Goal: Task Accomplishment & Management: Manage account settings

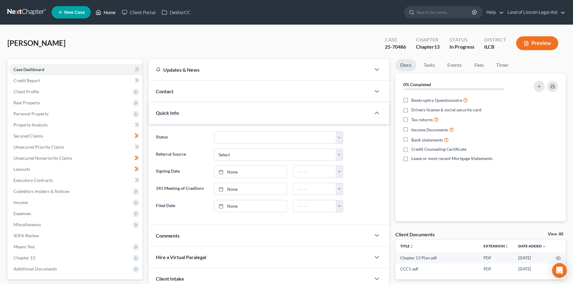
click at [110, 14] on link "Home" at bounding box center [105, 12] width 26 height 11
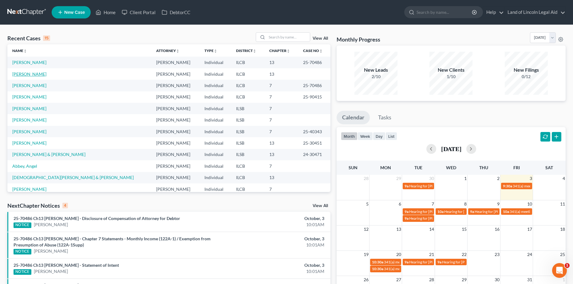
click at [40, 76] on link "[PERSON_NAME]" at bounding box center [29, 73] width 34 height 5
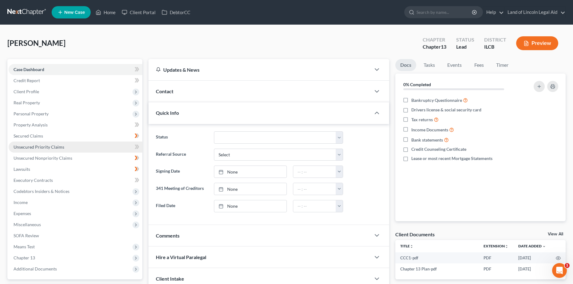
scroll to position [70, 0]
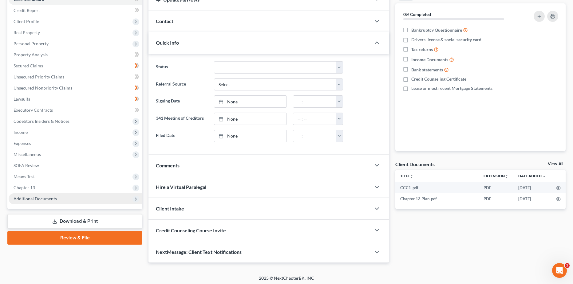
click at [98, 196] on span "Additional Documents" at bounding box center [76, 198] width 134 height 11
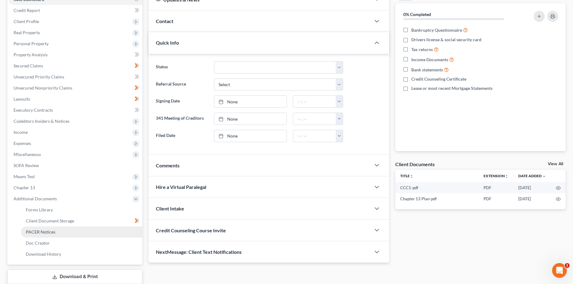
click at [99, 233] on link "PACER Notices" at bounding box center [81, 231] width 121 height 11
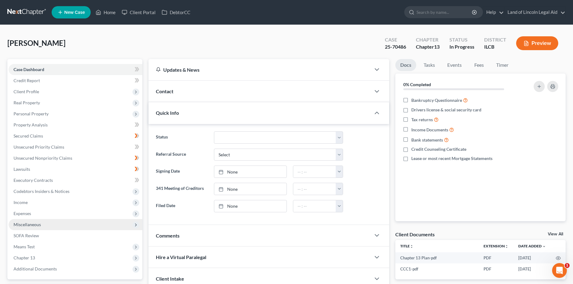
scroll to position [57, 0]
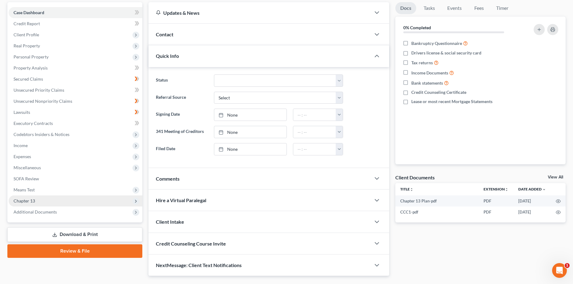
click at [76, 203] on span "Chapter 13" at bounding box center [76, 200] width 134 height 11
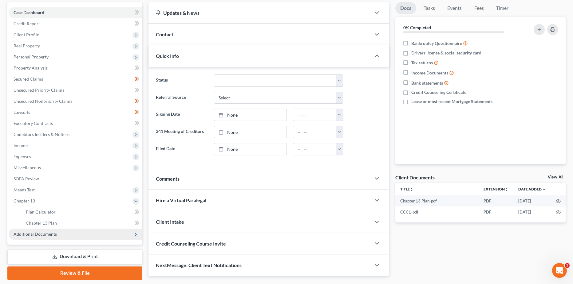
click at [71, 232] on span "Additional Documents" at bounding box center [76, 233] width 134 height 11
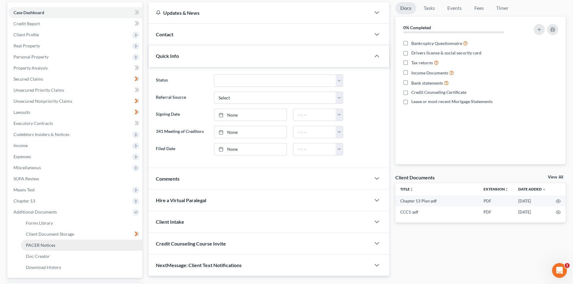
click at [79, 242] on link "PACER Notices" at bounding box center [81, 244] width 121 height 11
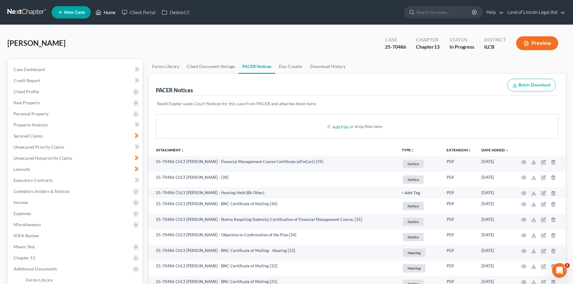
click at [109, 14] on link "Home" at bounding box center [105, 12] width 26 height 11
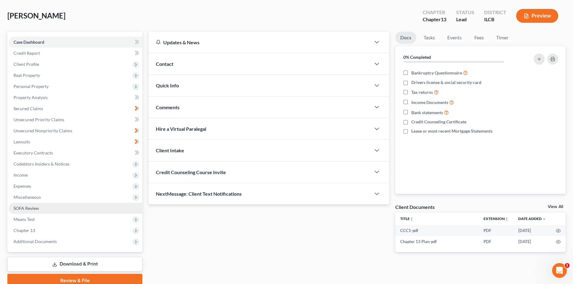
scroll to position [53, 0]
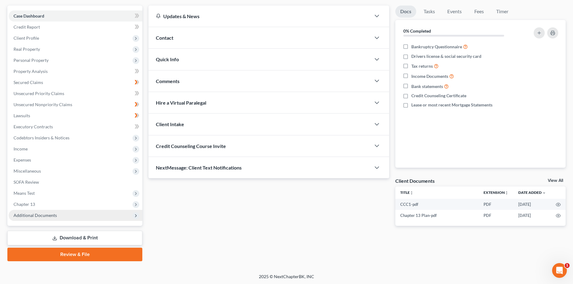
click at [70, 215] on span "Additional Documents" at bounding box center [76, 215] width 134 height 11
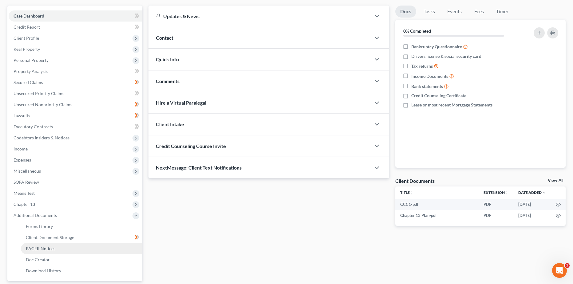
click at [62, 248] on link "PACER Notices" at bounding box center [81, 248] width 121 height 11
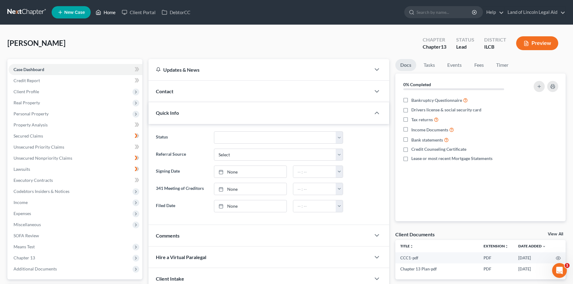
click at [110, 10] on link "Home" at bounding box center [105, 12] width 26 height 11
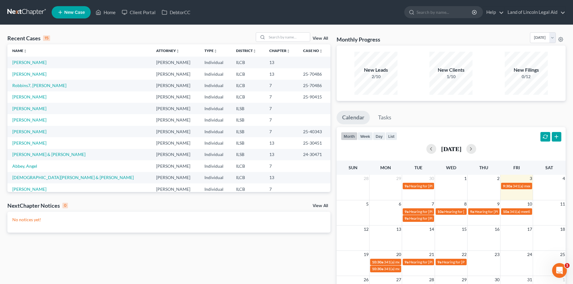
click at [321, 39] on link "View All" at bounding box center [320, 38] width 15 height 4
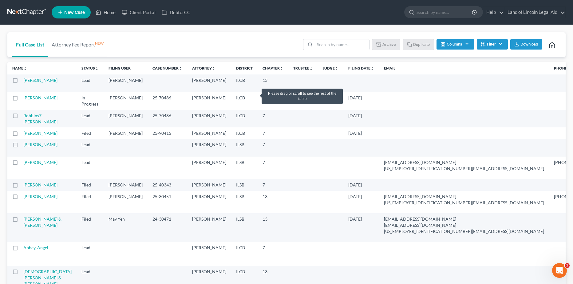
click at [21, 82] on label at bounding box center [21, 82] width 0 height 0
click at [23, 81] on input "checkbox" at bounding box center [25, 79] width 4 height 4
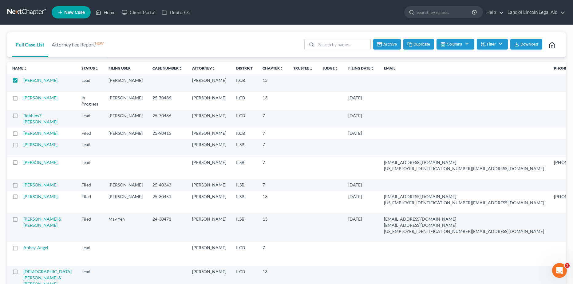
click at [389, 43] on button "Archive" at bounding box center [387, 44] width 28 height 10
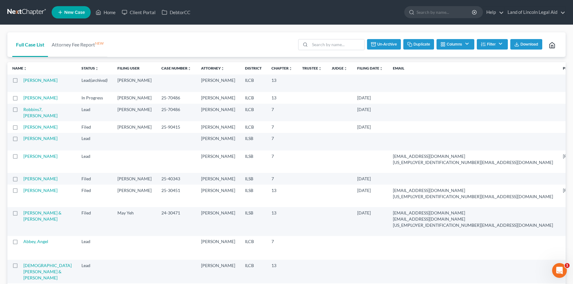
checkbox input "false"
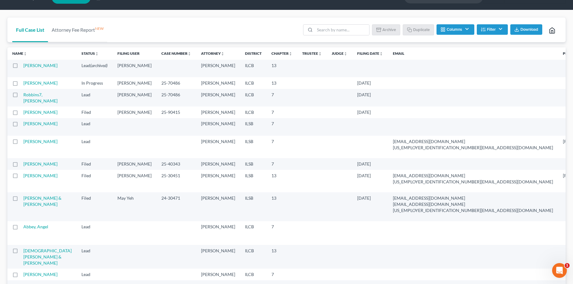
scroll to position [15, 0]
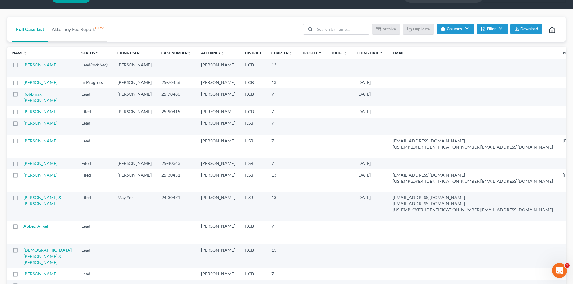
click at [21, 84] on label at bounding box center [21, 84] width 0 height 0
click at [23, 83] on input "checkbox" at bounding box center [25, 81] width 4 height 4
click at [422, 29] on button "Duplicate" at bounding box center [418, 29] width 31 height 10
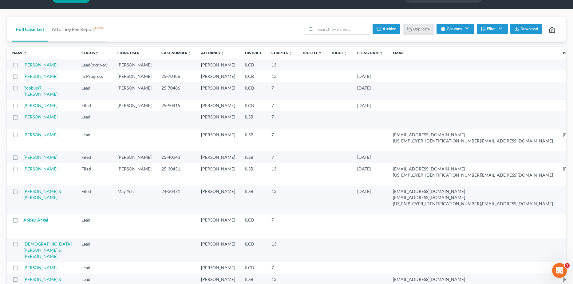
checkbox input "false"
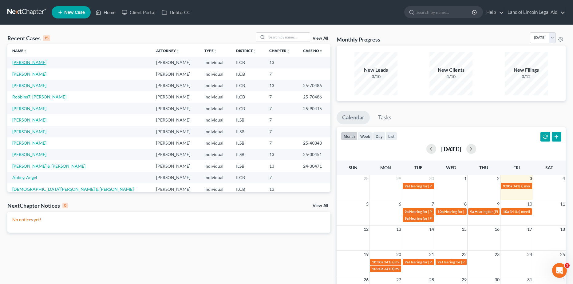
click at [36, 61] on link "[PERSON_NAME]" at bounding box center [29, 62] width 34 height 5
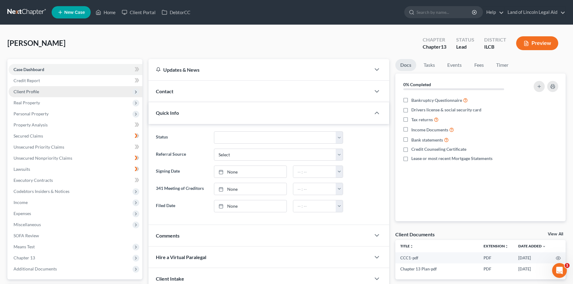
scroll to position [70, 0]
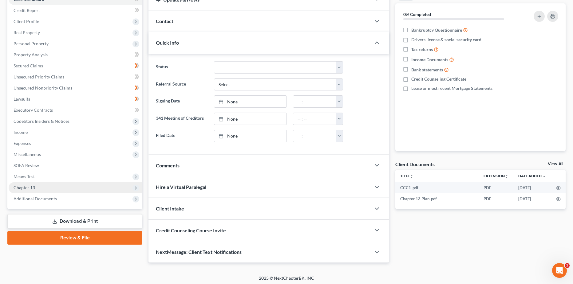
click at [72, 188] on span "Chapter 13" at bounding box center [76, 187] width 134 height 11
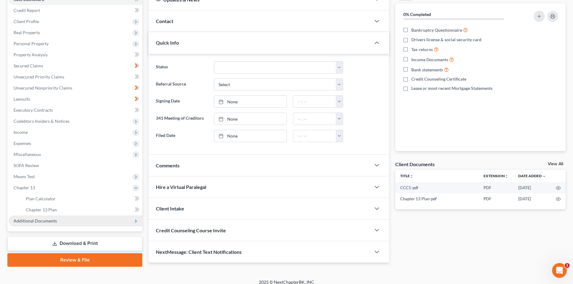
click at [81, 217] on span "Additional Documents" at bounding box center [76, 220] width 134 height 11
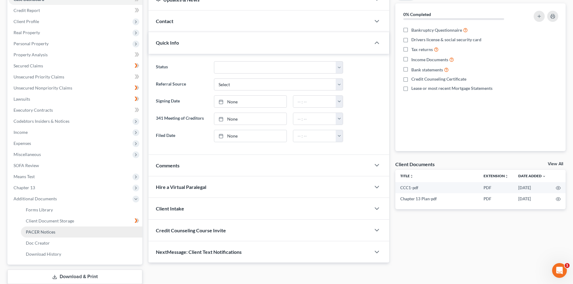
click at [84, 233] on link "PACER Notices" at bounding box center [81, 231] width 121 height 11
